Goal: Task Accomplishment & Management: Complete application form

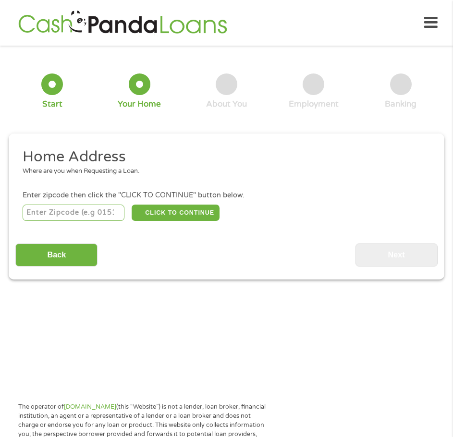
scroll to position [5, 0]
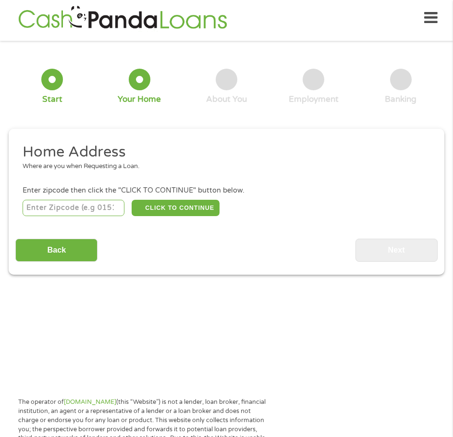
click at [59, 207] on input "number" at bounding box center [74, 208] width 102 height 16
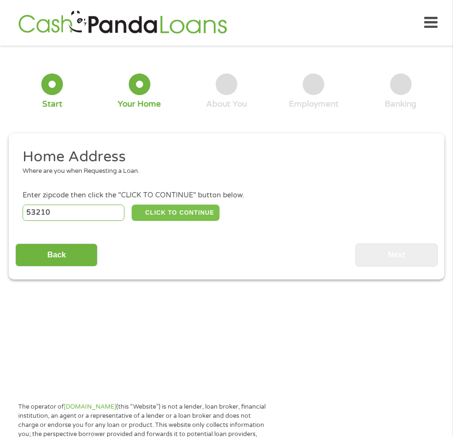
type input "53210"
click at [176, 205] on button "CLICK TO CONTINUE" at bounding box center [175, 212] width 88 height 16
type input "53210"
type input "[GEOGRAPHIC_DATA]"
select select "[US_STATE]"
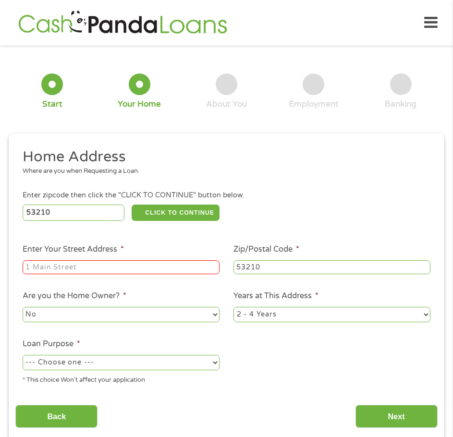
click at [99, 269] on input "Enter Your Street Address *" at bounding box center [121, 267] width 197 height 14
type input "[STREET_ADDRESS]"
click at [164, 361] on select "--- Choose one --- Pay Bills Debt Consolidation Home Improvement Major Purchase…" at bounding box center [121, 362] width 197 height 15
select select "other"
click at [23, 355] on select "--- Choose one --- Pay Bills Debt Consolidation Home Improvement Major Purchase…" at bounding box center [121, 362] width 197 height 15
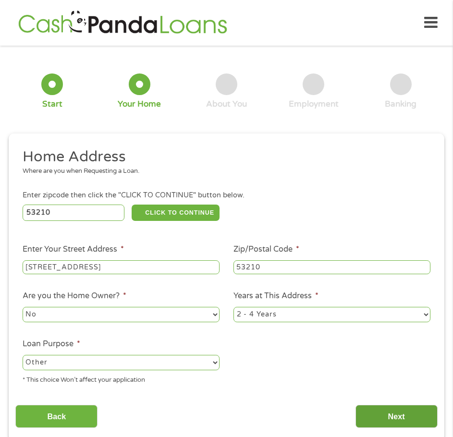
click at [410, 416] on input "Next" at bounding box center [396, 417] width 82 height 24
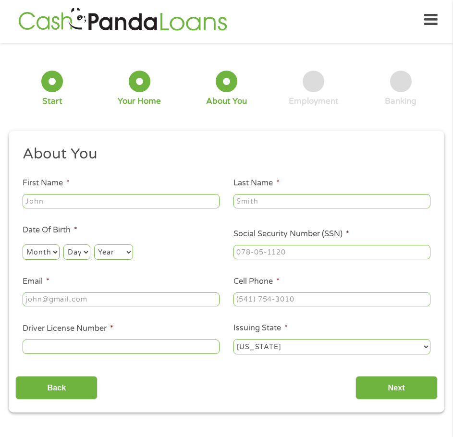
scroll to position [4, 4]
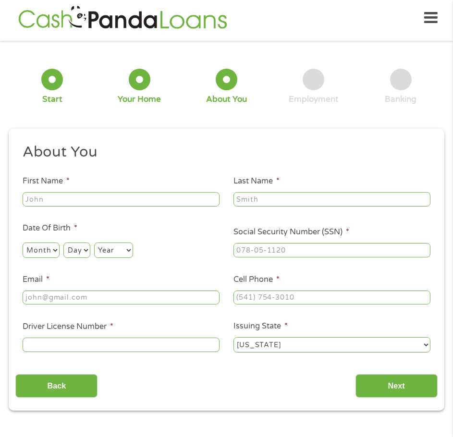
click at [96, 203] on input "First Name *" at bounding box center [121, 199] width 197 height 14
click at [87, 202] on input "V" at bounding box center [121, 199] width 197 height 14
type input "[GEOGRAPHIC_DATA]"
click at [284, 200] on input "Last Name *" at bounding box center [331, 199] width 197 height 14
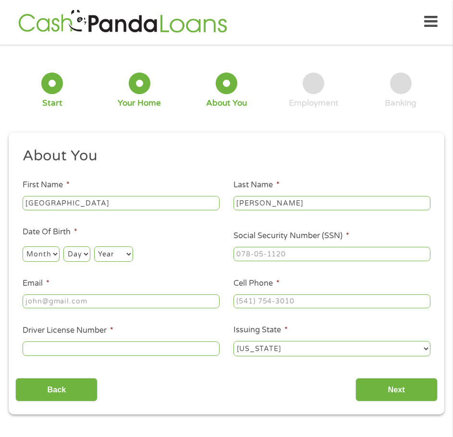
scroll to position [0, 0]
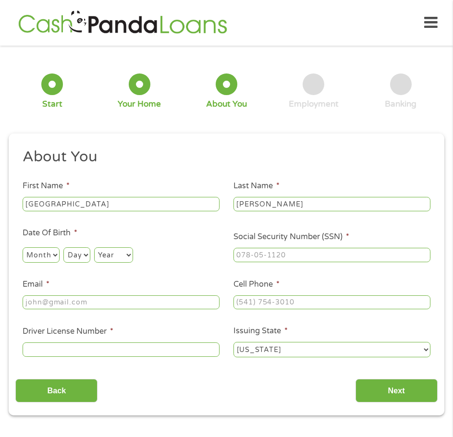
type input "[PERSON_NAME]"
click at [40, 257] on select "Month 1 2 3 4 5 6 7 8 9 10 11 12" at bounding box center [41, 254] width 37 height 15
select select "3"
click at [23, 247] on select "Month 1 2 3 4 5 6 7 8 9 10 11 12" at bounding box center [41, 254] width 37 height 15
click at [81, 255] on select "Day 1 2 3 4 5 6 7 8 9 10 11 12 13 14 15 16 17 18 19 20 21 22 23 24 25 26 27 28 …" at bounding box center [76, 254] width 26 height 15
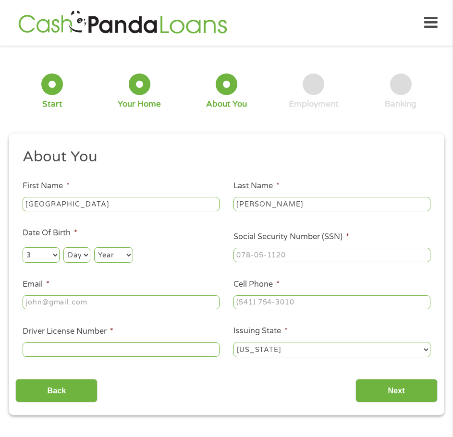
select select "8"
click at [63, 247] on select "Day 1 2 3 4 5 6 7 8 9 10 11 12 13 14 15 16 17 18 19 20 21 22 23 24 25 26 27 28 …" at bounding box center [76, 254] width 26 height 15
click at [108, 255] on select "Year [DATE] 2006 2005 2004 2003 2002 2001 2000 1999 1998 1997 1996 1995 1994 19…" at bounding box center [113, 254] width 39 height 15
select select "1994"
click at [94, 247] on select "Year [DATE] 2006 2005 2004 2003 2002 2001 2000 1999 1998 1997 1996 1995 1994 19…" at bounding box center [113, 254] width 39 height 15
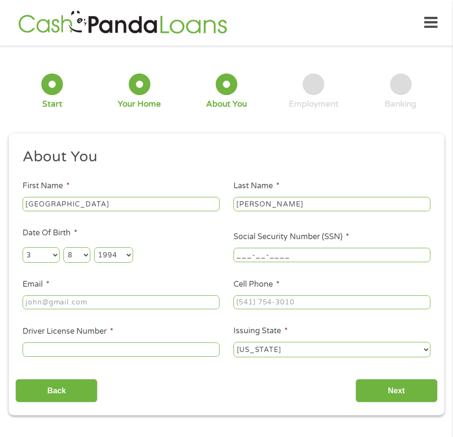
click at [277, 255] on input "___-__-____" at bounding box center [331, 255] width 197 height 14
type input "389-13-8552"
click at [95, 309] on input "Email *" at bounding box center [121, 302] width 197 height 14
type input "[EMAIL_ADDRESS][DOMAIN_NAME]"
click at [280, 299] on input "(___) ___-____" at bounding box center [331, 302] width 197 height 14
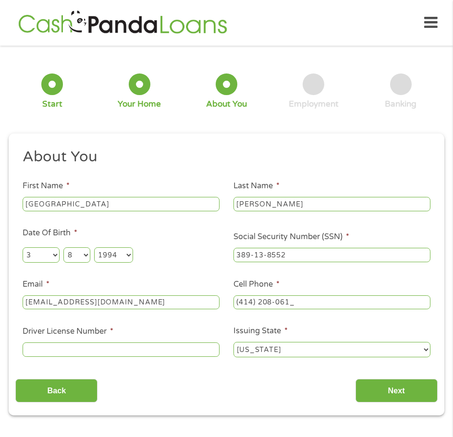
type input "[PHONE_NUMBER]"
click at [103, 352] on input "Driver License Number *" at bounding box center [121, 349] width 197 height 14
type input "w3528799458801"
click at [388, 390] on input "Next" at bounding box center [396, 391] width 82 height 24
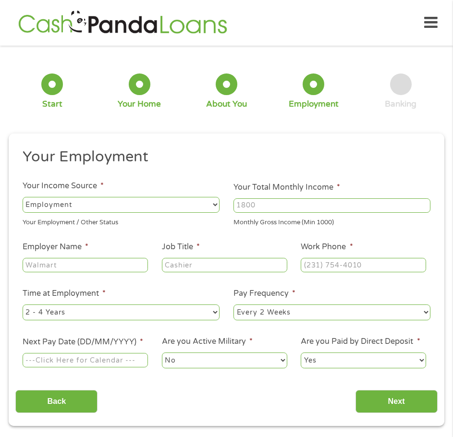
scroll to position [5, 0]
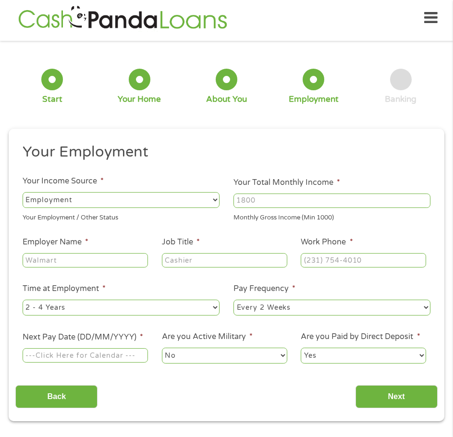
click at [314, 202] on input "Your Total Monthly Income *" at bounding box center [331, 200] width 197 height 14
type input "3500"
click at [46, 262] on input "Employer Name *" at bounding box center [85, 260] width 125 height 14
type input "P"
type input "e"
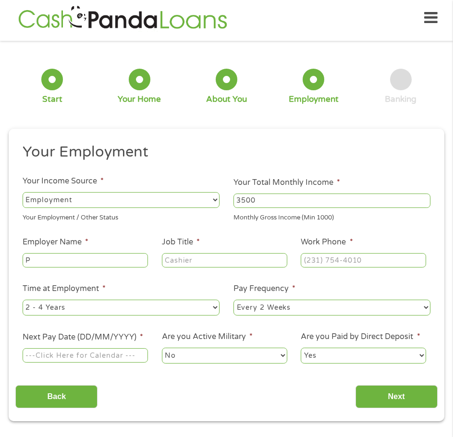
click at [46, 262] on input "P" at bounding box center [85, 260] width 125 height 14
type input "Per Mar security services"
click at [191, 262] on input "Job Title *" at bounding box center [224, 260] width 125 height 14
type input "security guard"
click at [351, 259] on input "(___) ___-____" at bounding box center [362, 260] width 125 height 14
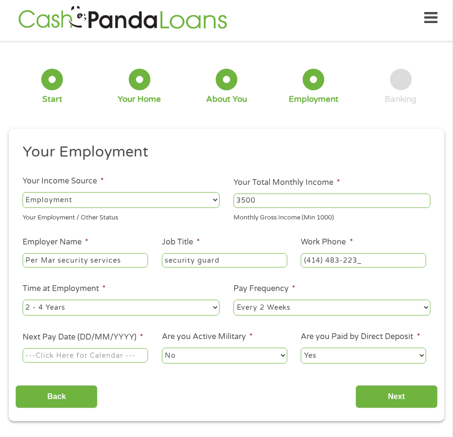
type input "[PHONE_NUMBER]"
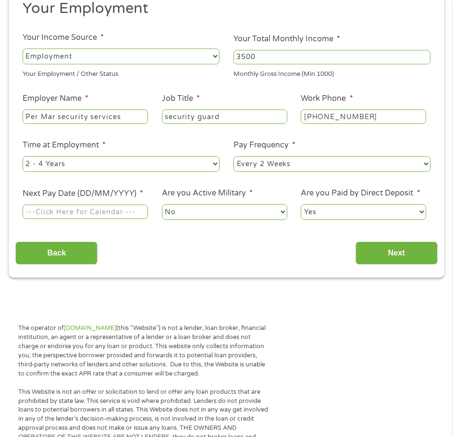
scroll to position [149, 0]
click at [179, 162] on select "--- Choose one --- 1 Year or less 1 - 2 Years 2 - 4 Years Over 4 Years" at bounding box center [121, 162] width 197 height 15
select select "12months"
click at [23, 155] on select "--- Choose one --- 1 Year or less 1 - 2 Years 2 - 4 Years Over 4 Years" at bounding box center [121, 162] width 197 height 15
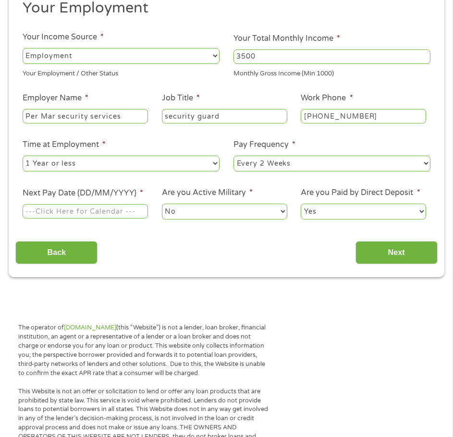
click at [100, 211] on input "Next Pay Date (DD/MM/YYYY) *" at bounding box center [85, 211] width 125 height 14
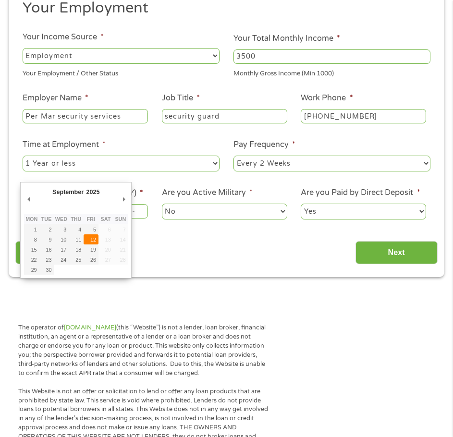
type input "[DATE]"
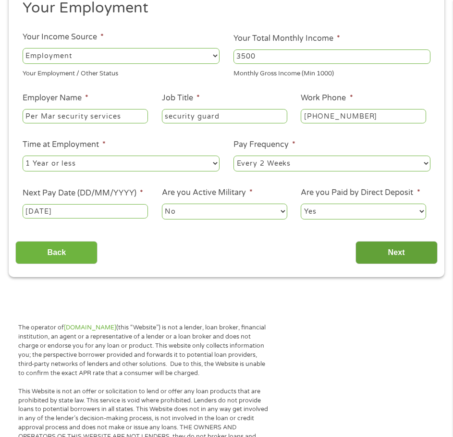
click at [399, 256] on input "Next" at bounding box center [396, 253] width 82 height 24
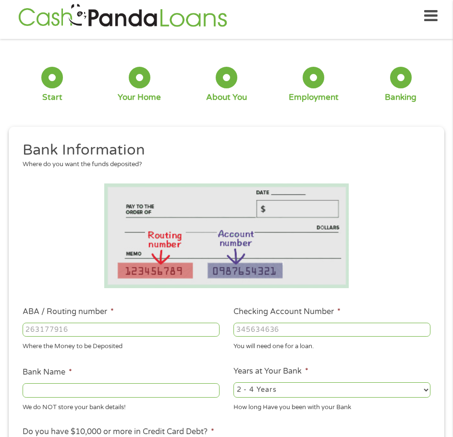
scroll to position [5, 0]
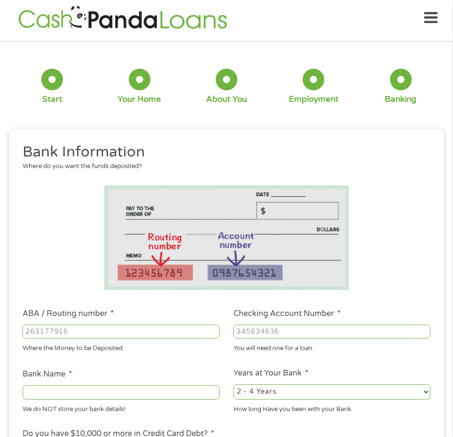
click at [158, 334] on input "ABA / Routing number *" at bounding box center [121, 331] width 197 height 14
type input "075900575"
type input "ASSOCIATED BANK GREEN BAY"
type input "075900575"
click at [267, 332] on input "Checking Account Number *" at bounding box center [331, 331] width 197 height 14
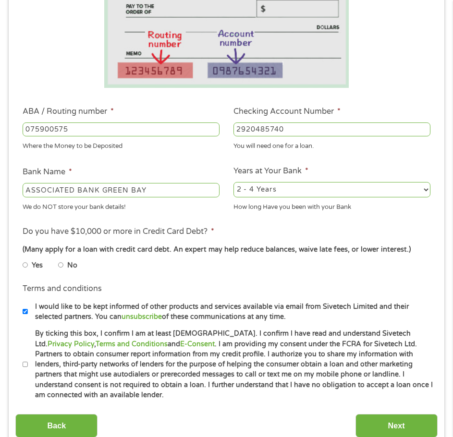
scroll to position [245, 0]
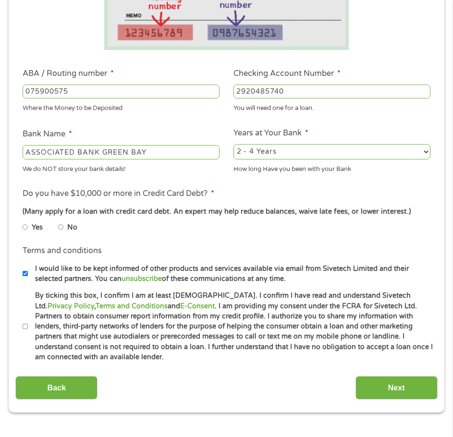
type input "2920485740"
click at [306, 147] on select "2 - 4 Years 6 - 12 Months 1 - 2 Years Over 4 Years" at bounding box center [331, 151] width 197 height 15
select select "12months"
click at [233, 144] on select "2 - 4 Years 6 - 12 Months 1 - 2 Years Over 4 Years" at bounding box center [331, 151] width 197 height 15
click at [60, 226] on input "No" at bounding box center [61, 227] width 6 height 12
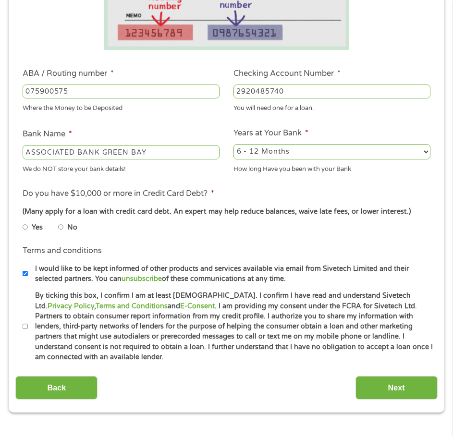
radio input "true"
click at [27, 325] on input "By ticking this box, I confirm I am at least [DEMOGRAPHIC_DATA]. I confirm I ha…" at bounding box center [26, 327] width 6 height 12
checkbox input "true"
click at [383, 389] on input "Next" at bounding box center [396, 388] width 82 height 24
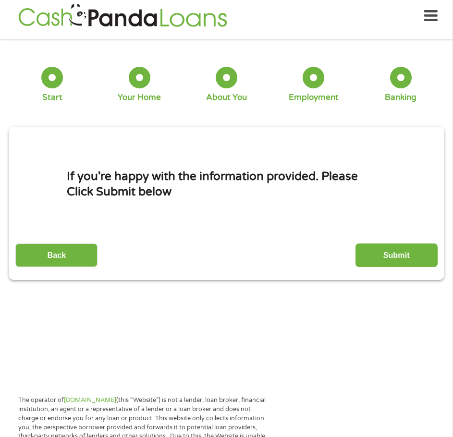
scroll to position [5, 0]
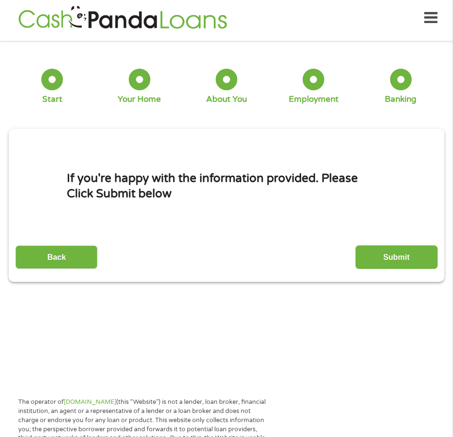
click at [395, 256] on input "Submit" at bounding box center [396, 257] width 82 height 24
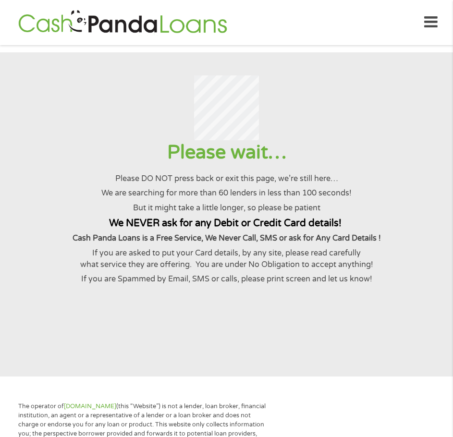
scroll to position [0, 0]
